Goal: Task Accomplishment & Management: Use online tool/utility

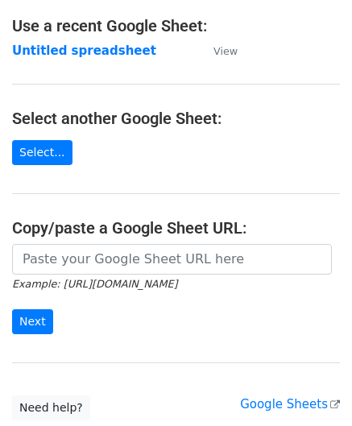
scroll to position [161, 0]
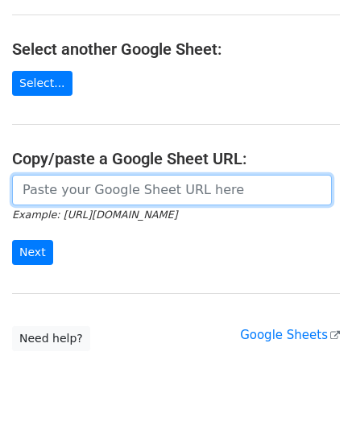
click at [62, 197] on input "url" at bounding box center [172, 190] width 320 height 31
paste input "https://docs.google.com/spreadsheets/d/1vbOoCaUBUKJ04inVy4wKy8UlMtJ5BzeNUbyxaOO…"
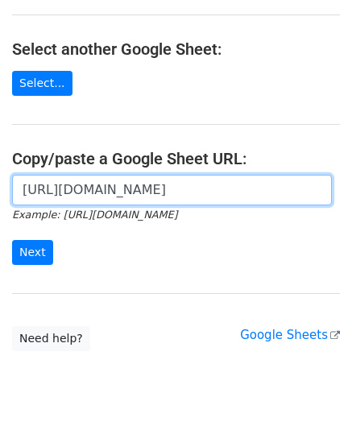
scroll to position [0, 359]
type input "https://docs.google.com/spreadsheets/d/1vbOoCaUBUKJ04inVy4wKy8UlMtJ5BzeNUbyxaOO…"
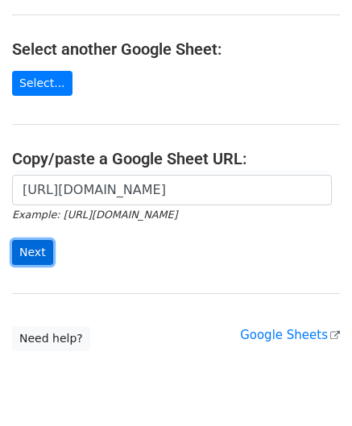
click at [39, 247] on input "Next" at bounding box center [32, 252] width 41 height 25
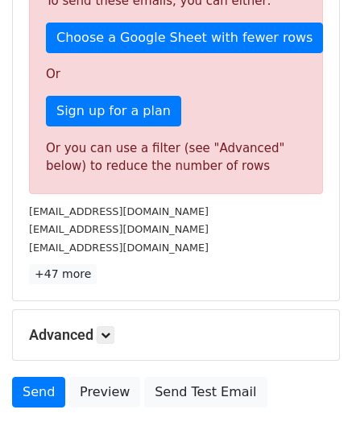
scroll to position [544, 0]
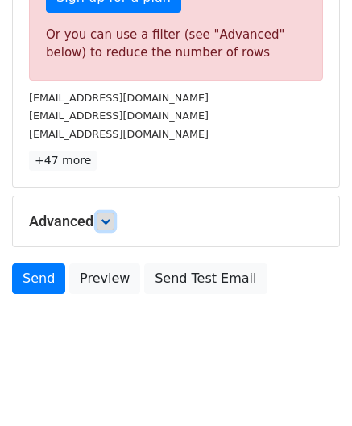
drag, startPoint x: 107, startPoint y: 214, endPoint x: 116, endPoint y: 220, distance: 10.5
click at [107, 217] on icon at bounding box center [106, 222] width 10 height 10
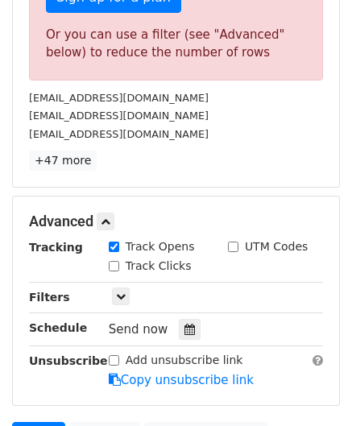
drag, startPoint x: 180, startPoint y: 326, endPoint x: 187, endPoint y: 281, distance: 44.8
click at [185, 326] on icon at bounding box center [190, 329] width 10 height 11
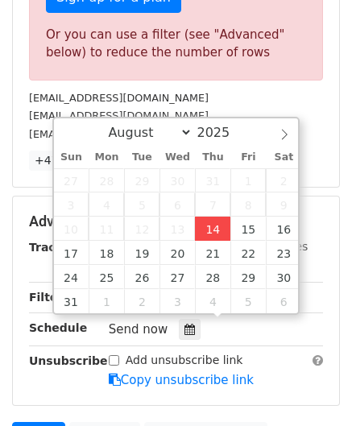
type input "[DATE] 12:00"
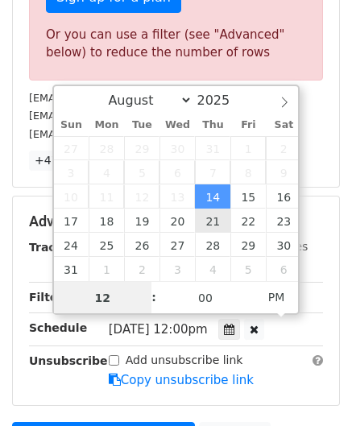
paste input "8"
type input "8"
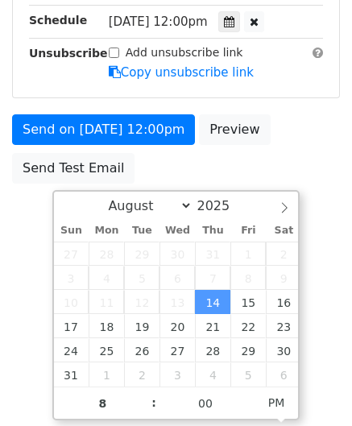
scroll to position [327, 0]
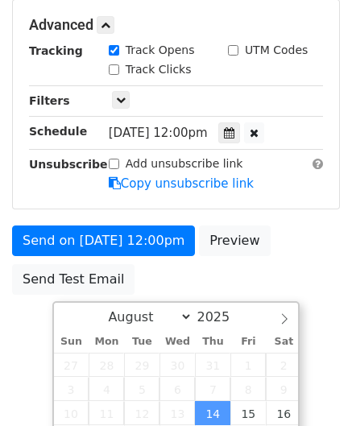
type input "[DATE] 20:00"
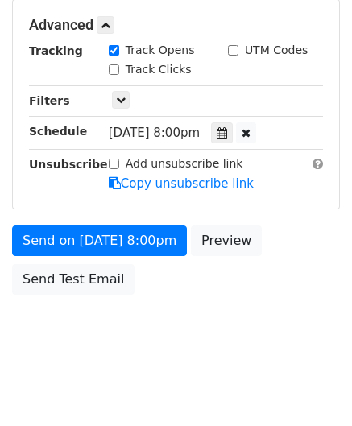
scroll to position [739, 0]
